Goal: Communication & Community: Ask a question

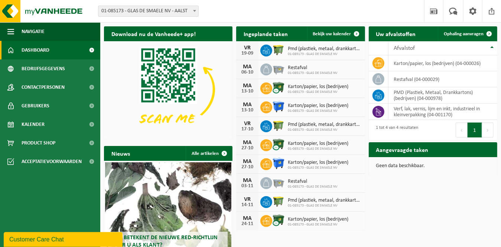
click at [37, 237] on div "Customer Care Chat" at bounding box center [63, 239] width 108 height 9
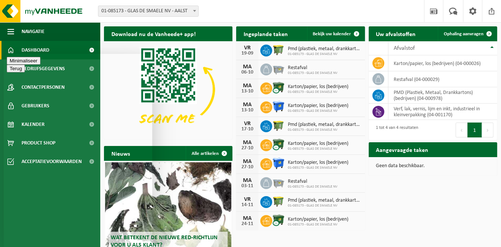
click at [40, 64] on button "Minimaliseer" at bounding box center [24, 60] width 34 height 8
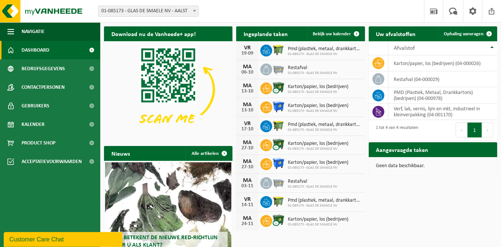
click at [53, 243] on div "Customer Care Chat" at bounding box center [63, 239] width 108 height 9
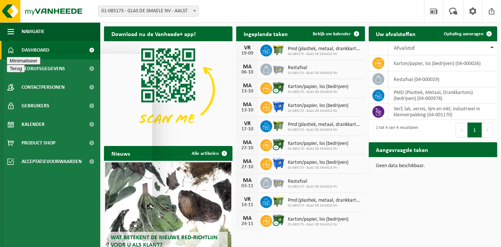
type textarea "Hallo, komen ze vandaag nog de PMD ophalen? mvg Nina"
click at [25, 70] on button "Menu" at bounding box center [16, 74] width 18 height 8
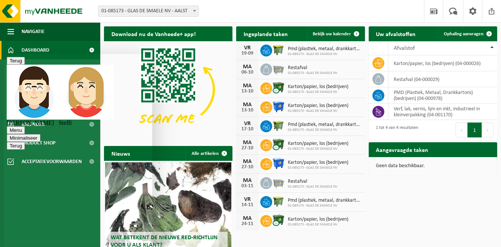
scroll to position [65, 0]
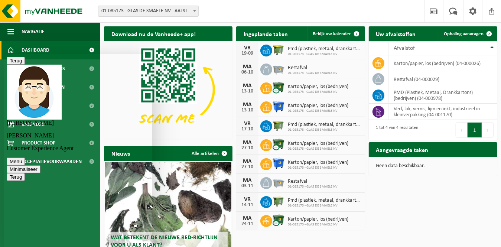
type textarea "j"
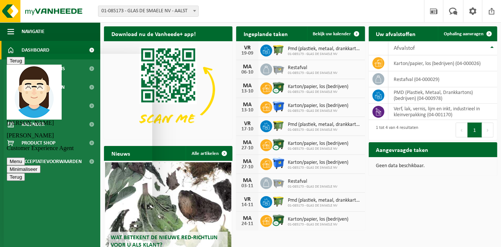
type textarea "ja dat kan want er mag maar afgehaald worden vanaf 6 uur."
type textarea "ja 3/10 lukt geen probleem maar dan gaan we er wel wat zakken moeten bijzetten …"
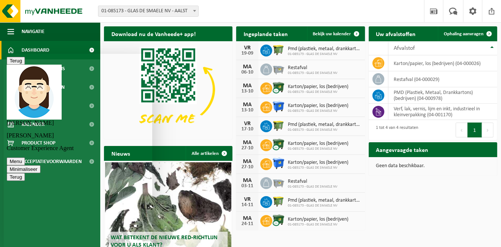
scroll to position [300, 0]
type textarea "ja hoor we hebben reeds zakken van jullie hiervoor; bedankt!"
type textarea "prettig weekend!"
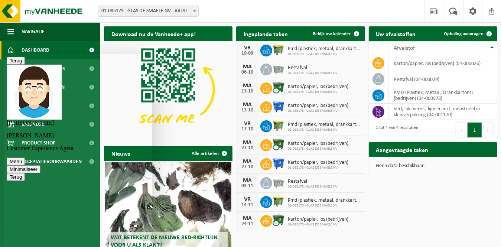
click at [40, 165] on button "Minimaliseer" at bounding box center [24, 169] width 34 height 8
